Goal: Task Accomplishment & Management: Complete application form

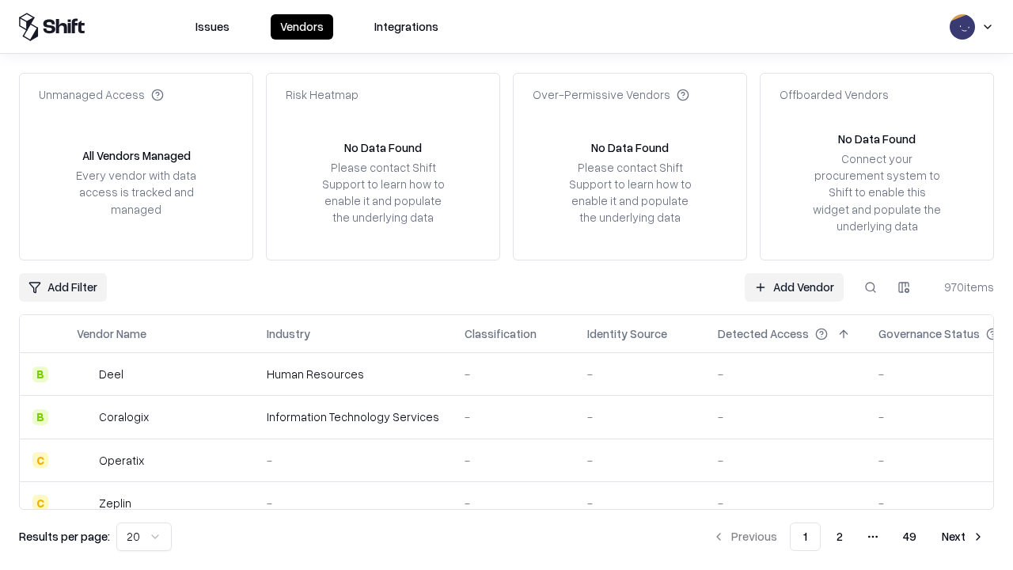
click at [794, 287] on link "Add Vendor" at bounding box center [794, 287] width 99 height 28
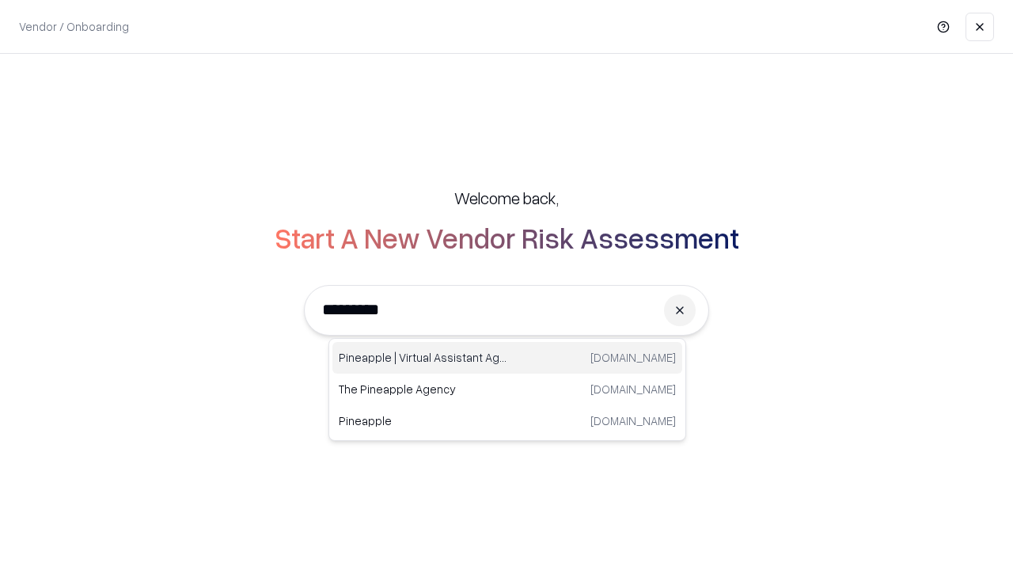
click at [507, 358] on div "Pineapple | Virtual Assistant Agency trypineapple.com" at bounding box center [507, 358] width 350 height 32
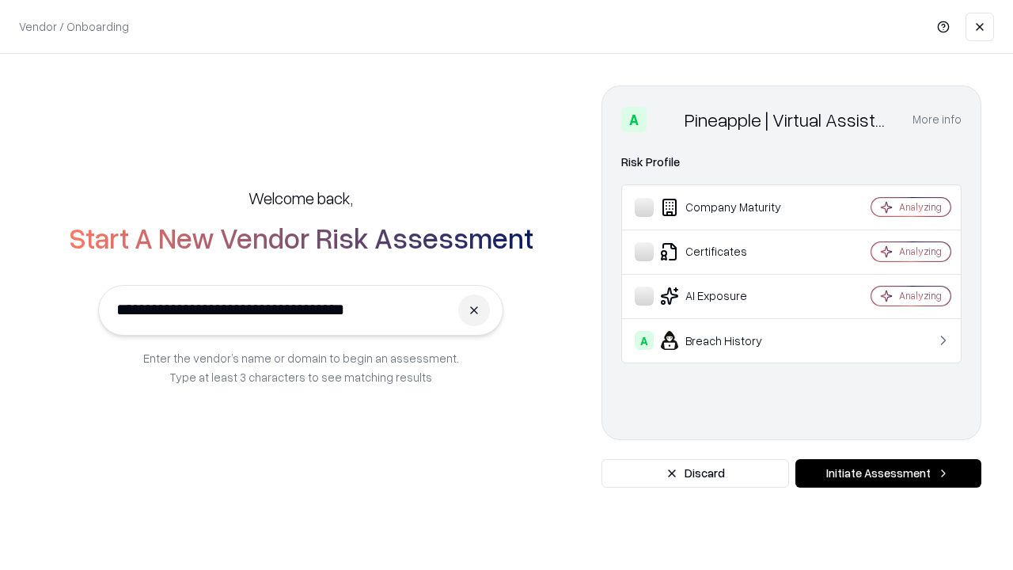
type input "**********"
click at [888, 473] on button "Initiate Assessment" at bounding box center [889, 473] width 186 height 28
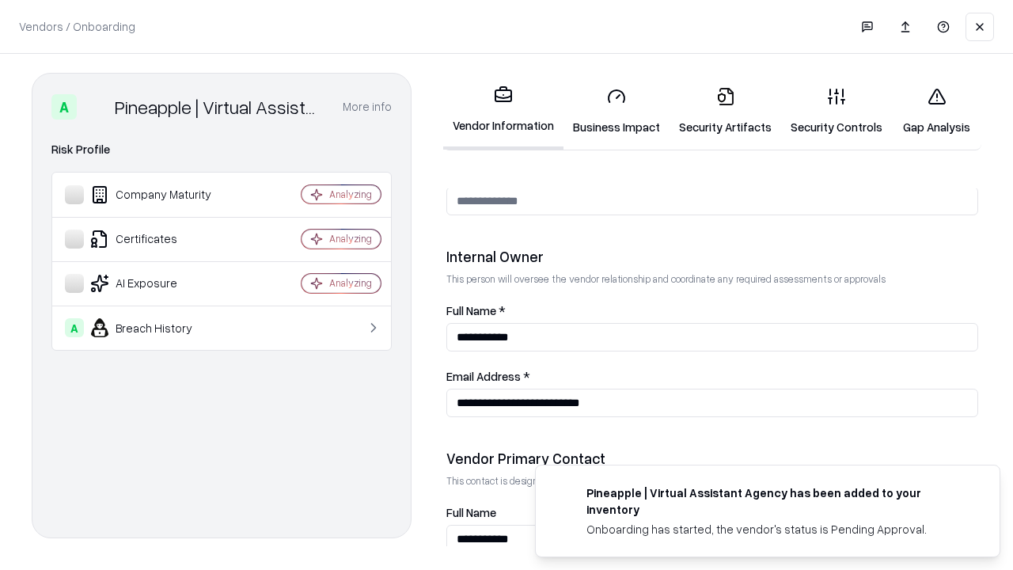
scroll to position [820, 0]
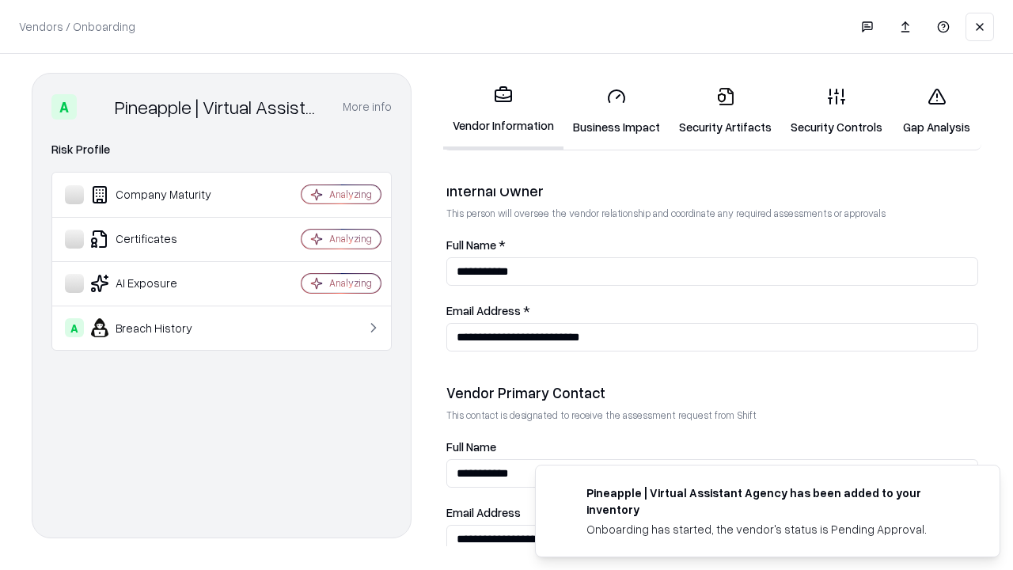
click at [617, 111] on link "Business Impact" at bounding box center [617, 111] width 106 height 74
click at [725, 111] on link "Security Artifacts" at bounding box center [726, 111] width 112 height 74
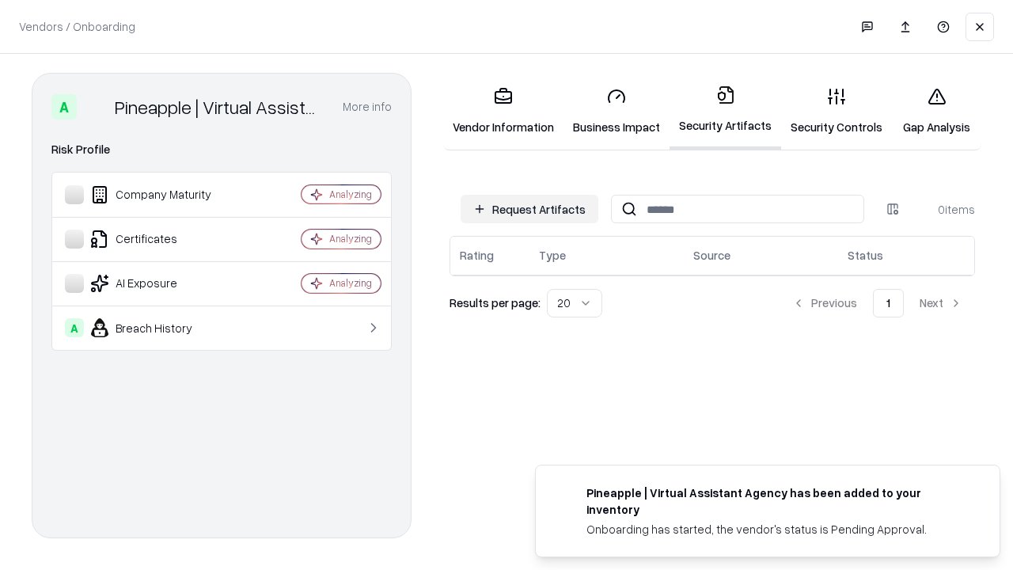
click at [530, 209] on button "Request Artifacts" at bounding box center [530, 209] width 138 height 28
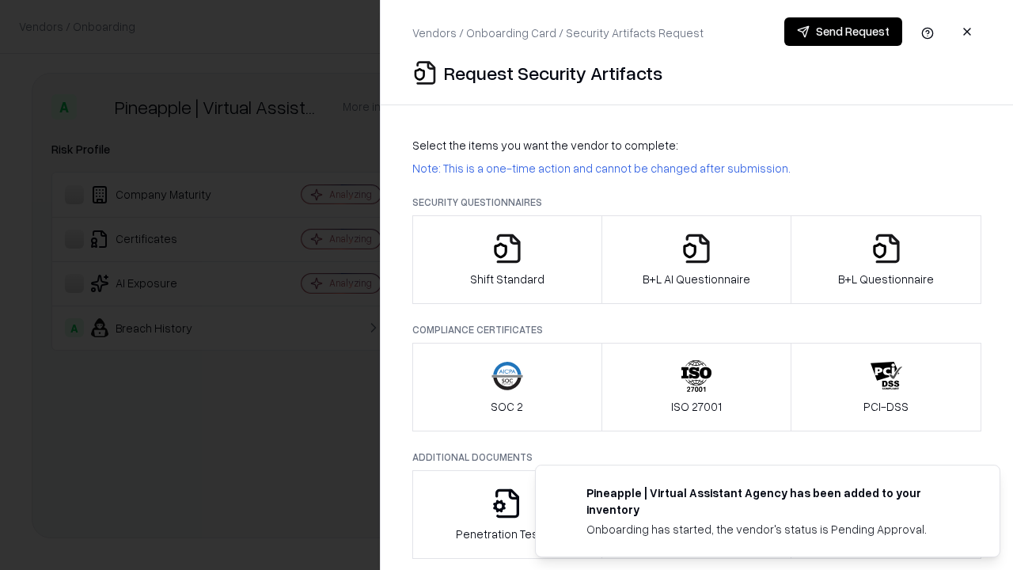
click at [507, 260] on icon "button" at bounding box center [508, 249] width 32 height 32
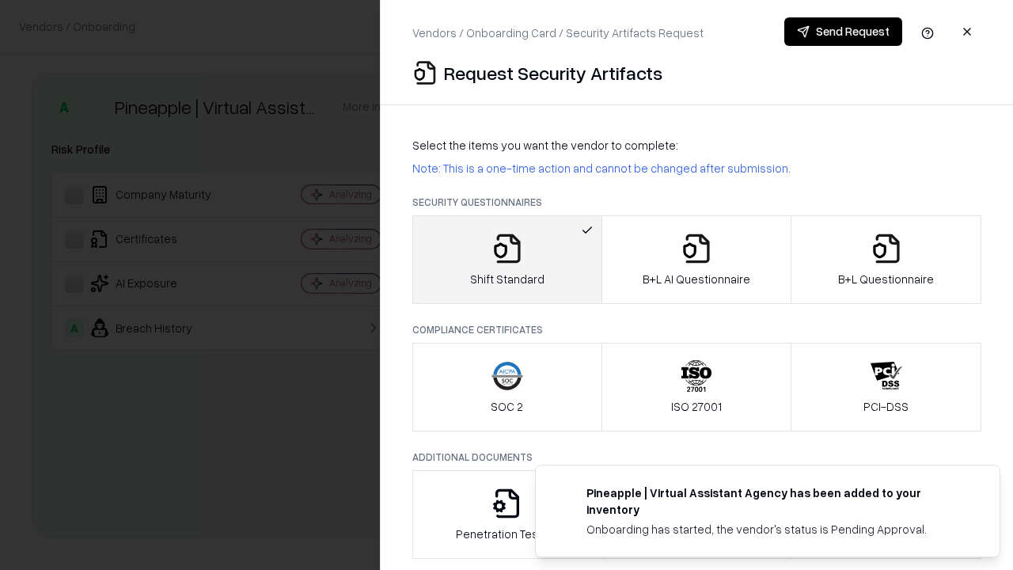
click at [843, 32] on button "Send Request" at bounding box center [844, 31] width 118 height 28
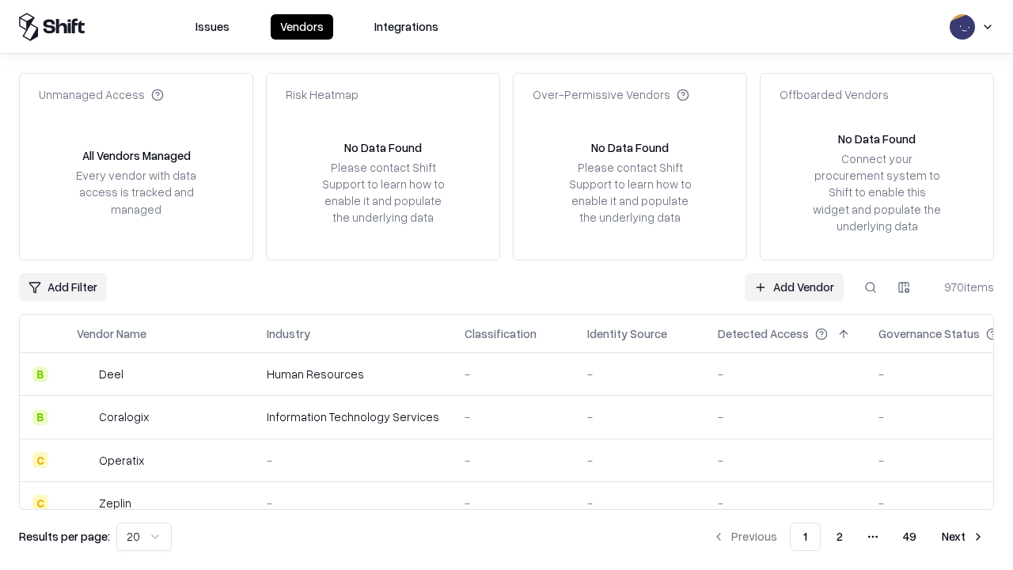
click at [871, 287] on button at bounding box center [871, 287] width 28 height 28
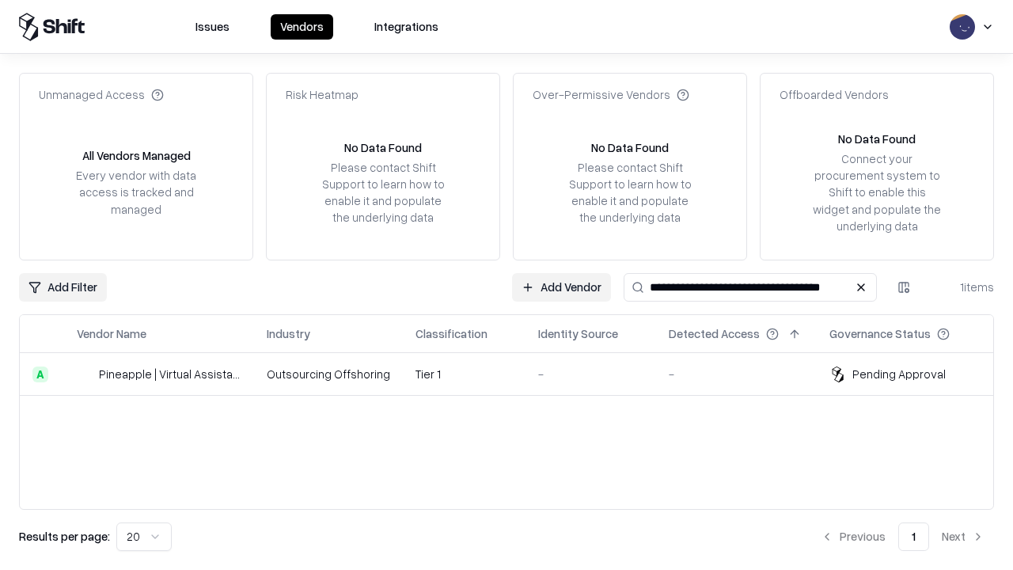
type input "**********"
click at [516, 374] on td "Tier 1" at bounding box center [464, 374] width 123 height 43
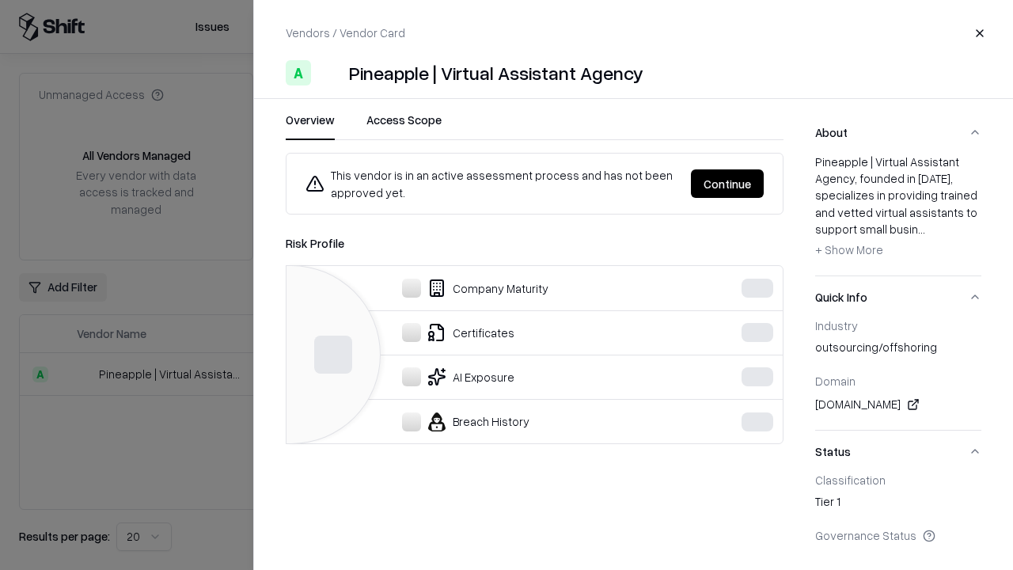
click at [764, 184] on button "Continue" at bounding box center [727, 183] width 73 height 28
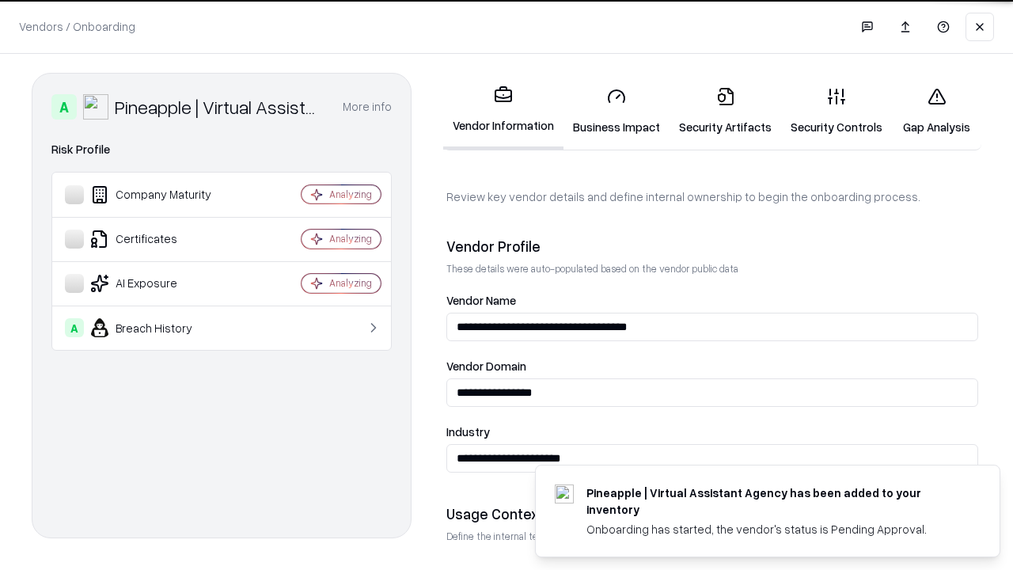
click at [725, 111] on link "Security Artifacts" at bounding box center [726, 111] width 112 height 74
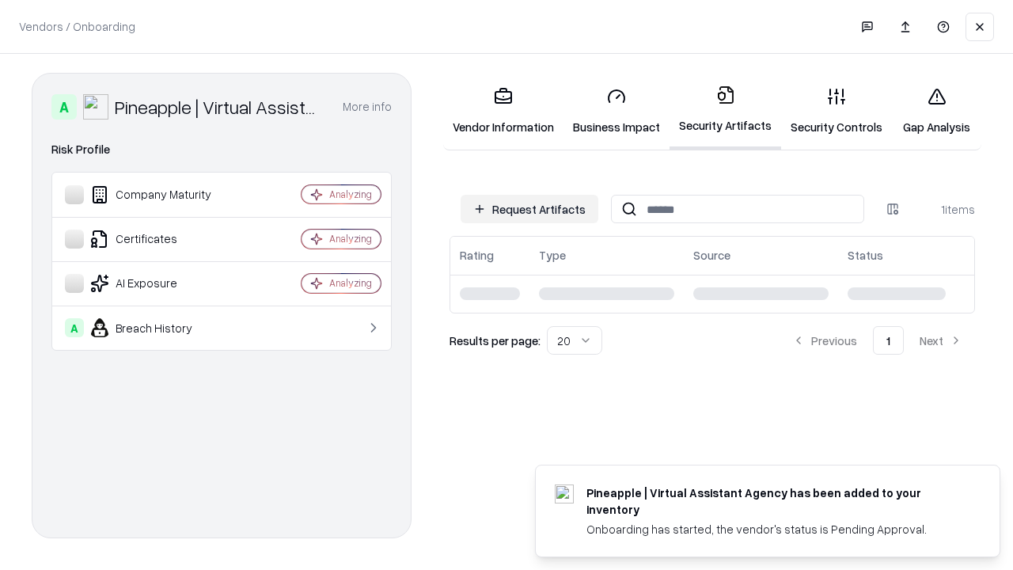
click at [837, 111] on link "Security Controls" at bounding box center [836, 111] width 111 height 74
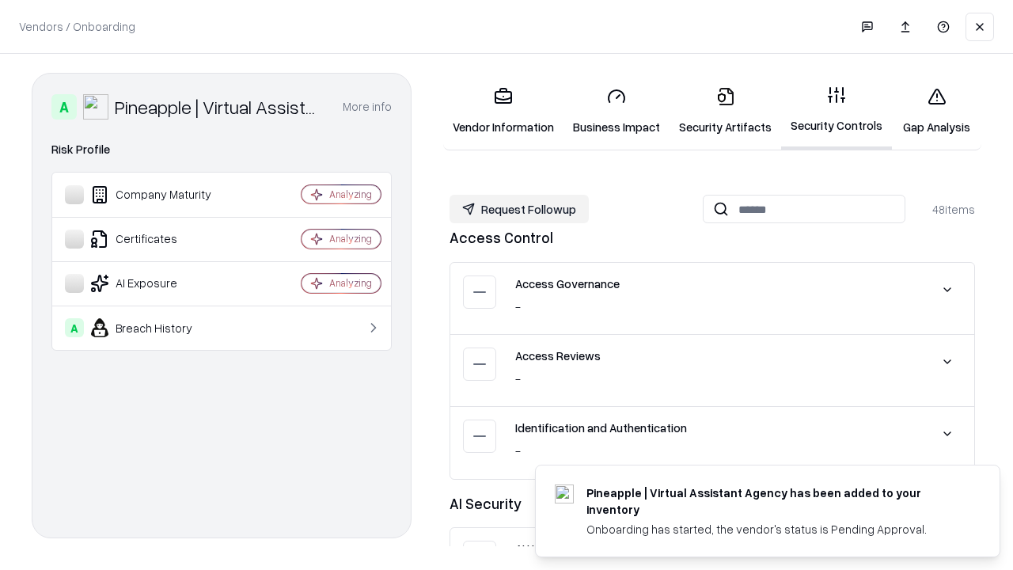
click at [519, 209] on button "Request Followup" at bounding box center [519, 209] width 139 height 28
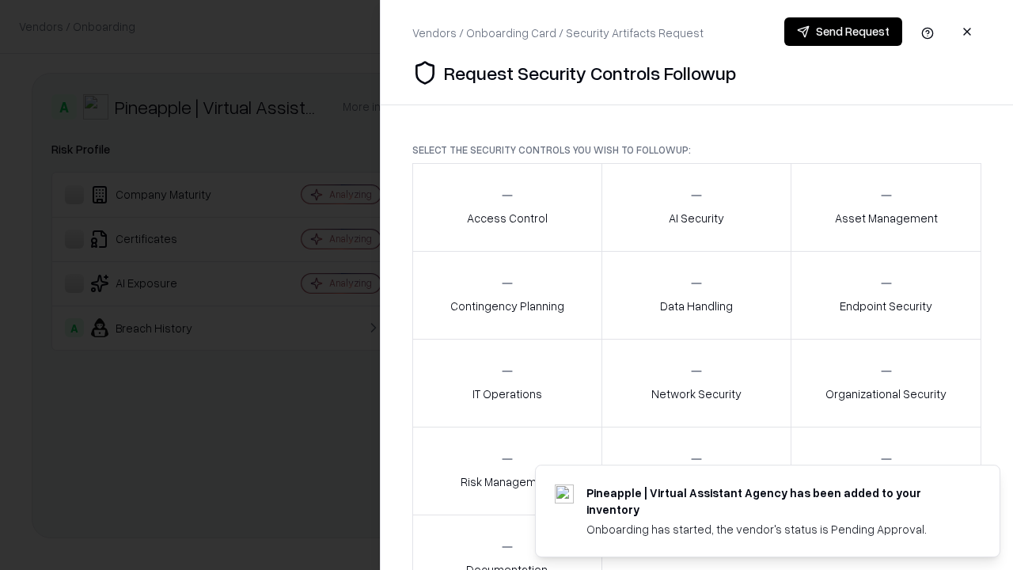
click at [507, 207] on div "Access Control" at bounding box center [507, 207] width 81 height 39
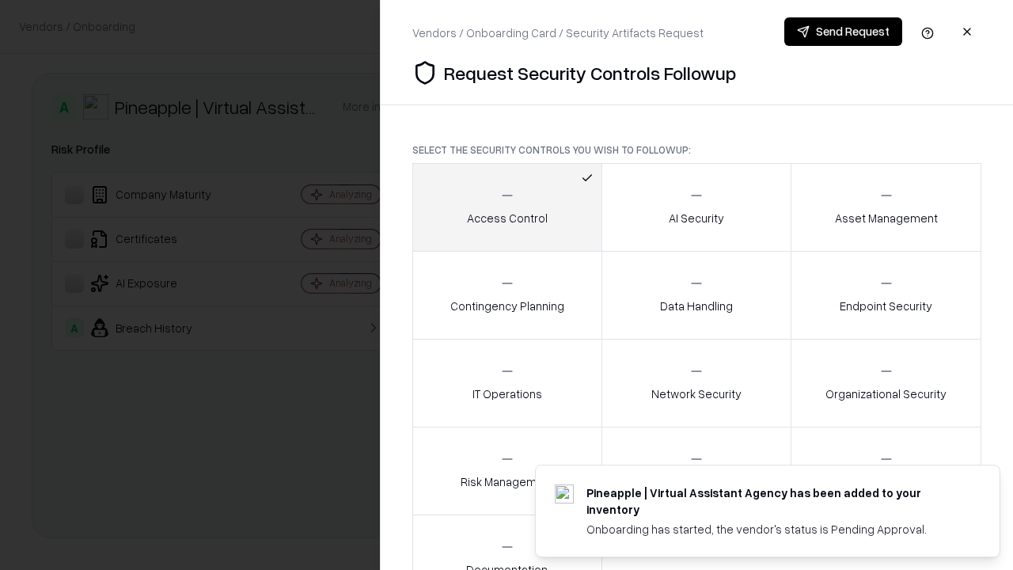
click at [843, 32] on button "Send Request" at bounding box center [844, 31] width 118 height 28
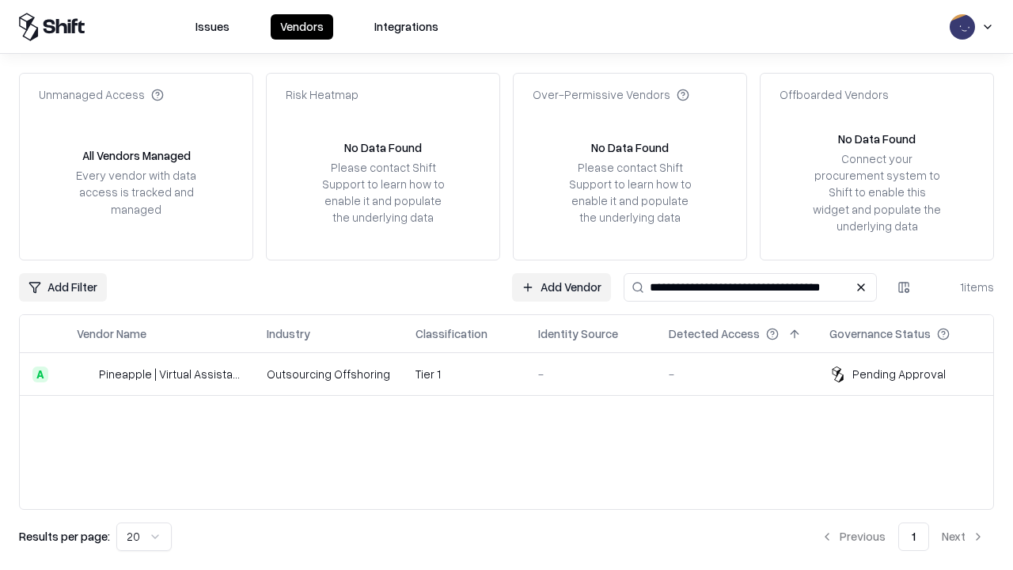
type input "**********"
click at [516, 374] on td "Tier 1" at bounding box center [464, 374] width 123 height 43
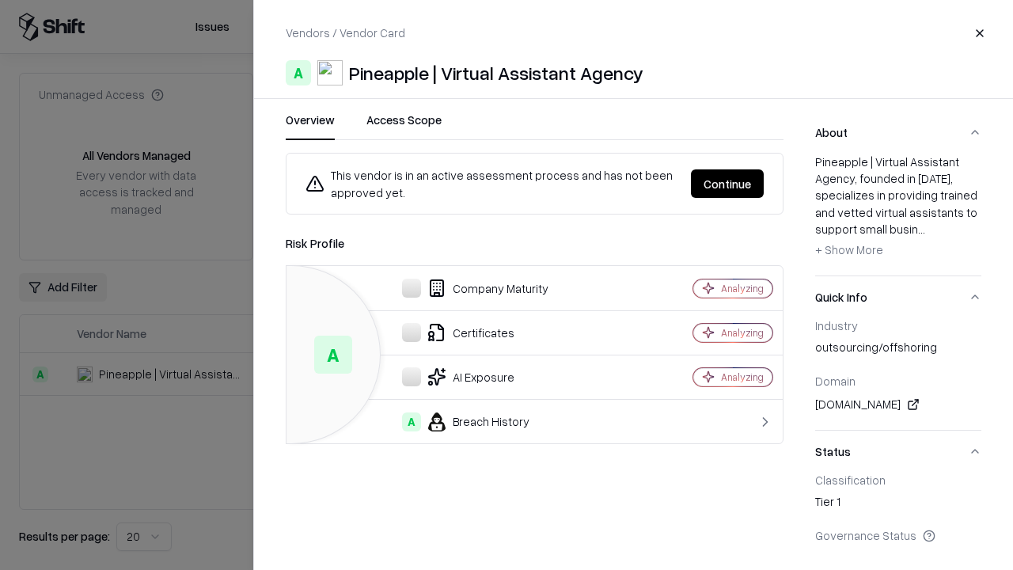
click at [728, 184] on button "Continue" at bounding box center [727, 183] width 73 height 28
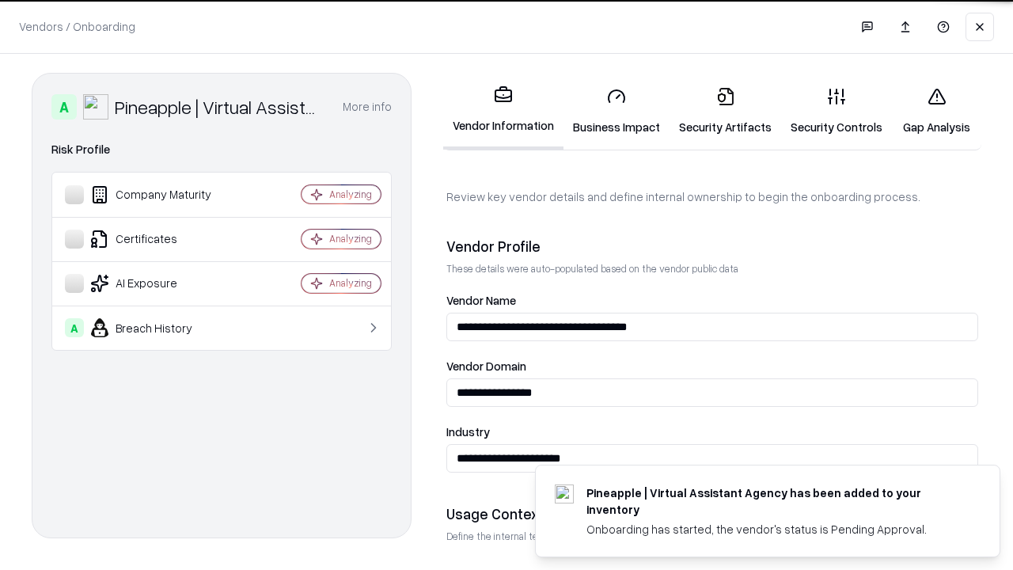
click at [937, 111] on link "Gap Analysis" at bounding box center [936, 111] width 89 height 74
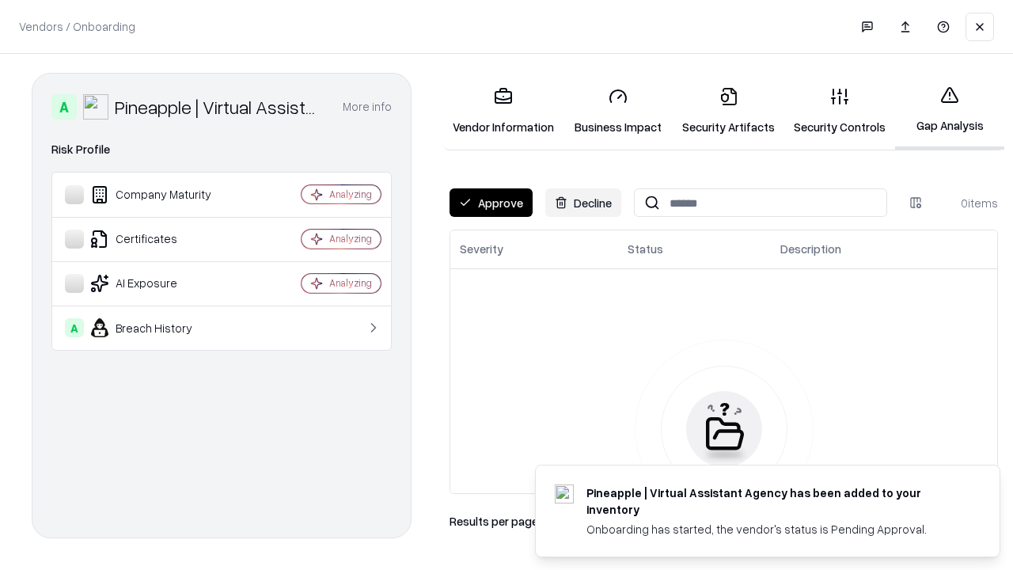
click at [491, 203] on button "Approve" at bounding box center [491, 202] width 83 height 28
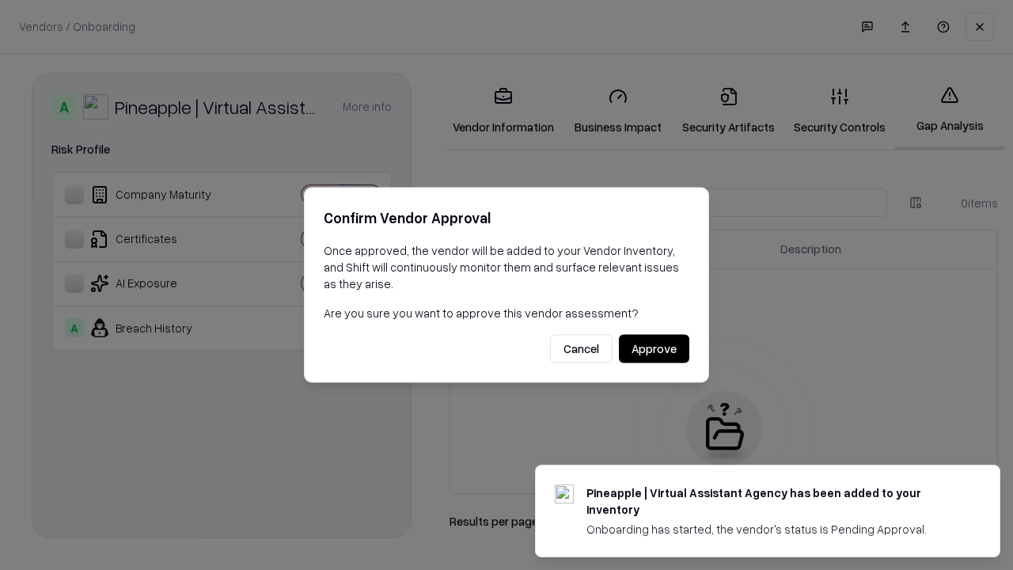
click at [654, 348] on button "Approve" at bounding box center [654, 349] width 70 height 28
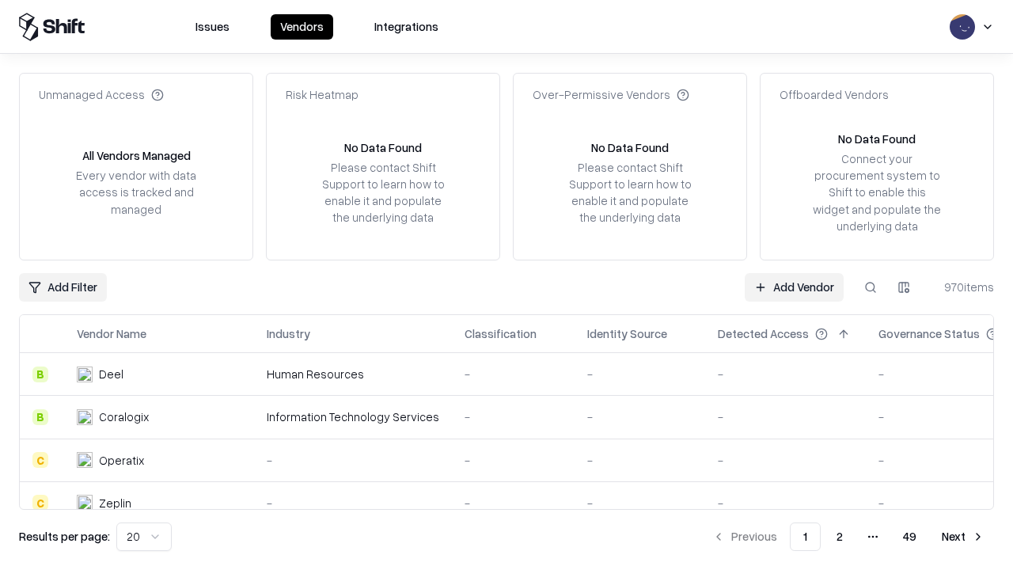
type input "**********"
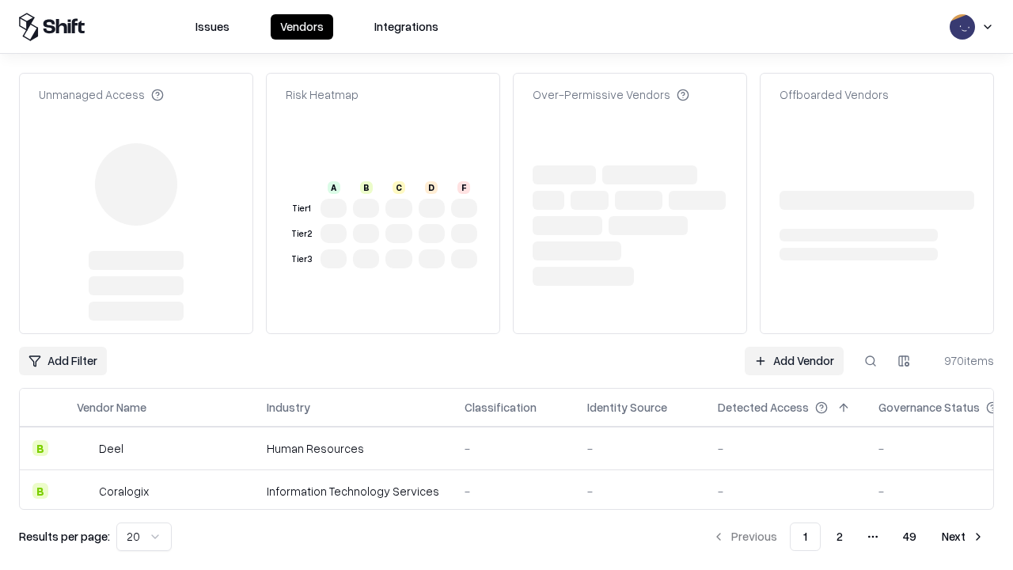
click at [794, 361] on link "Add Vendor" at bounding box center [794, 361] width 99 height 28
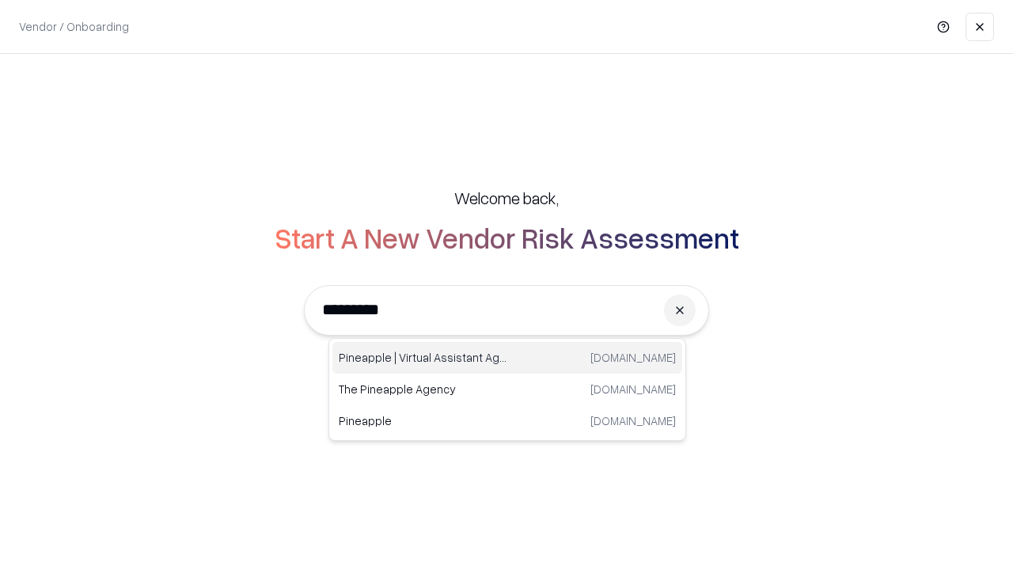
click at [507, 358] on div "Pineapple | Virtual Assistant Agency trypineapple.com" at bounding box center [507, 358] width 350 height 32
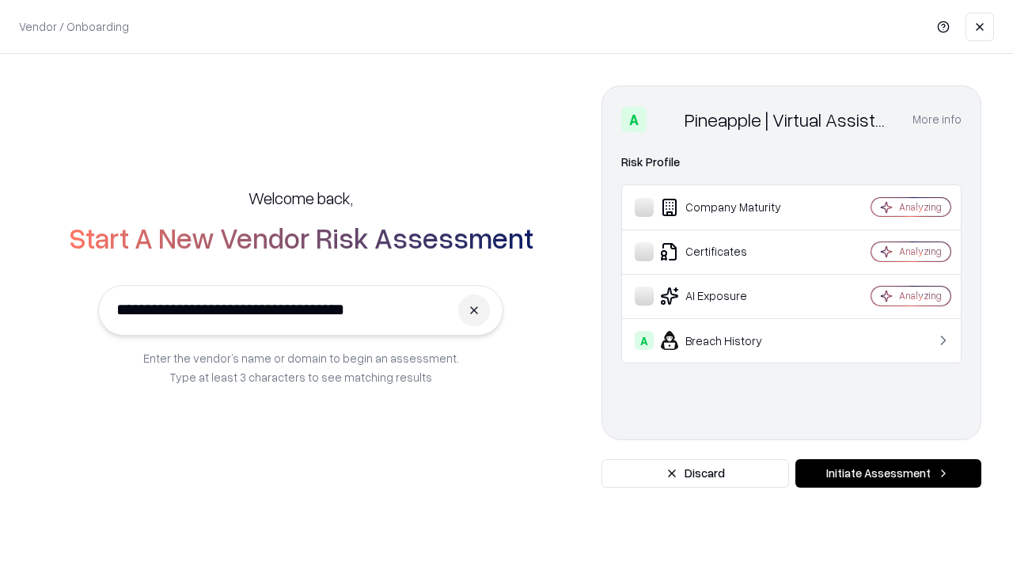
type input "**********"
click at [888, 473] on button "Initiate Assessment" at bounding box center [889, 473] width 186 height 28
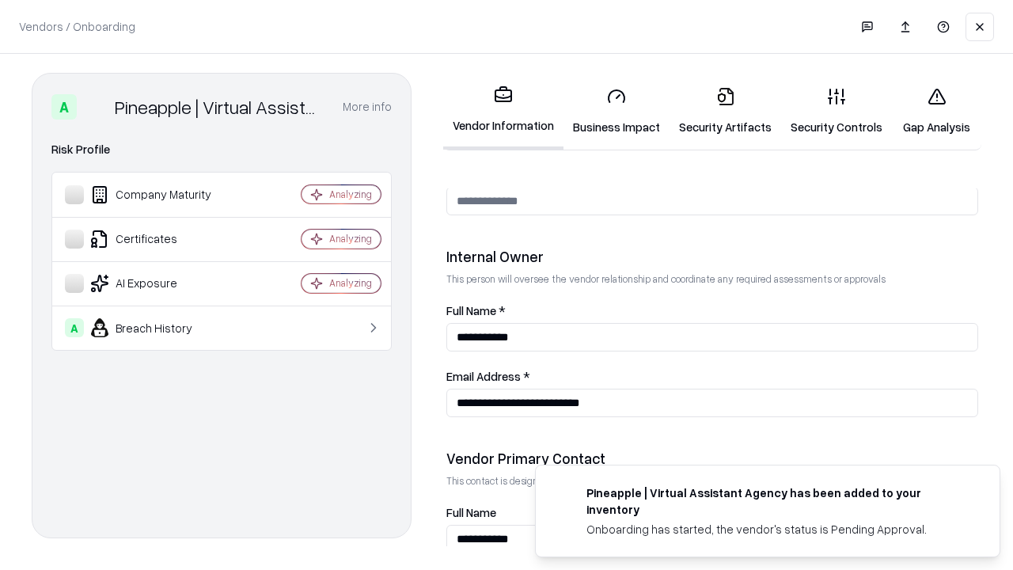
scroll to position [820, 0]
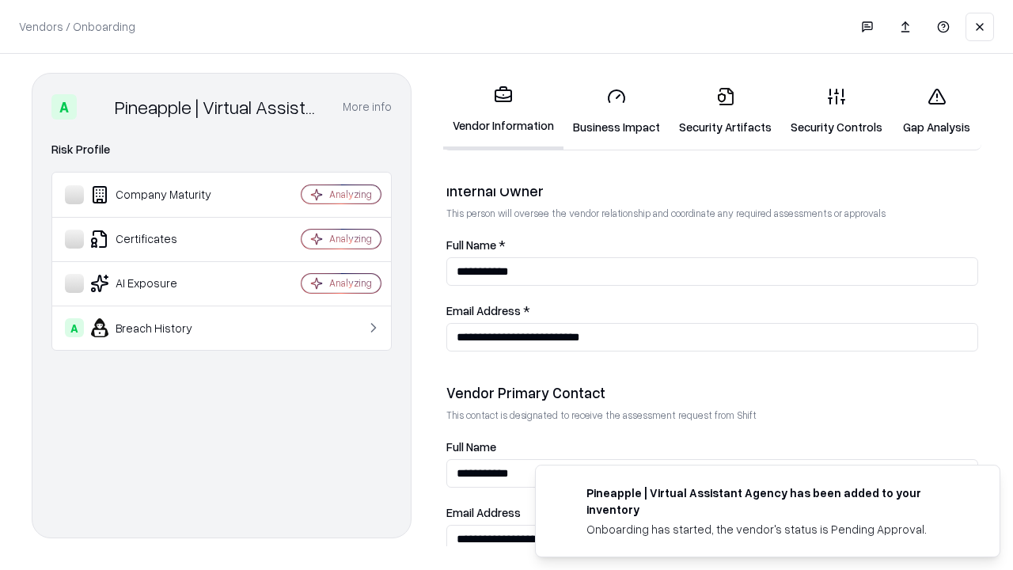
click at [937, 111] on link "Gap Analysis" at bounding box center [936, 111] width 89 height 74
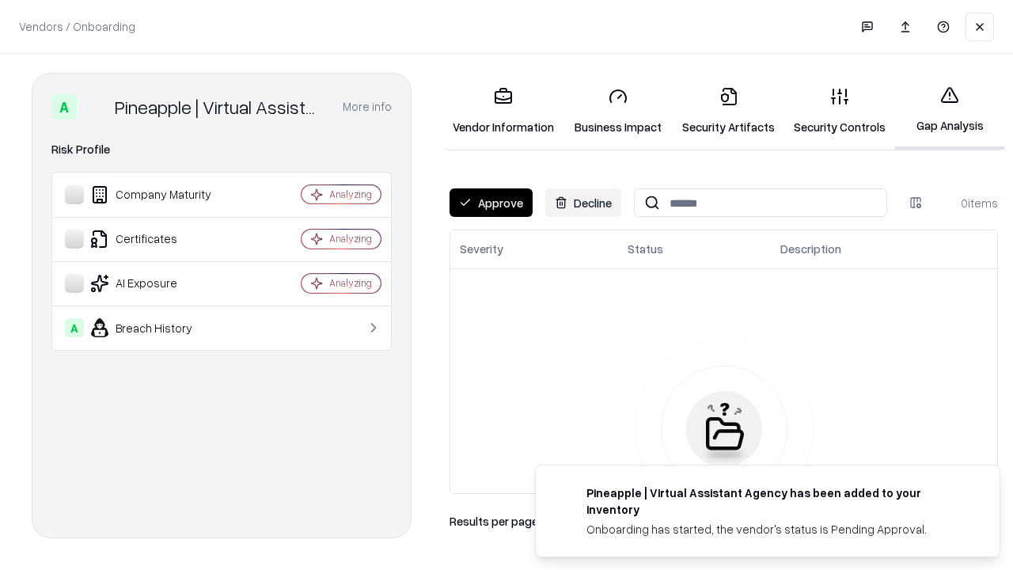
click at [491, 203] on button "Approve" at bounding box center [491, 202] width 83 height 28
